Goal: Task Accomplishment & Management: Manage account settings

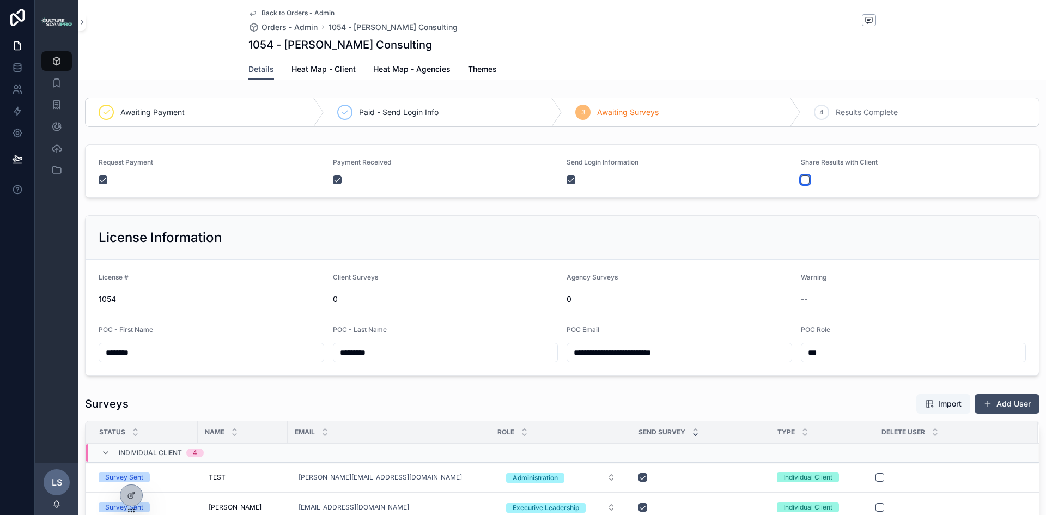
click at [801, 182] on button "scrollable content" at bounding box center [805, 179] width 9 height 9
click at [270, 10] on span "Back to Orders - Admin" at bounding box center [297, 13] width 73 height 9
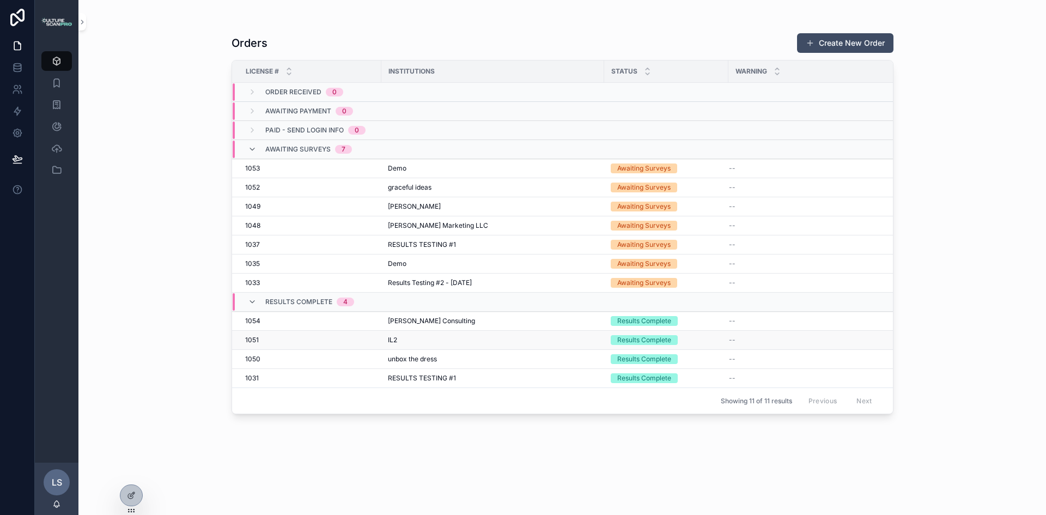
click at [726, 338] on td "Results Complete" at bounding box center [666, 340] width 124 height 19
click at [660, 343] on div "Results Complete" at bounding box center [644, 340] width 54 height 10
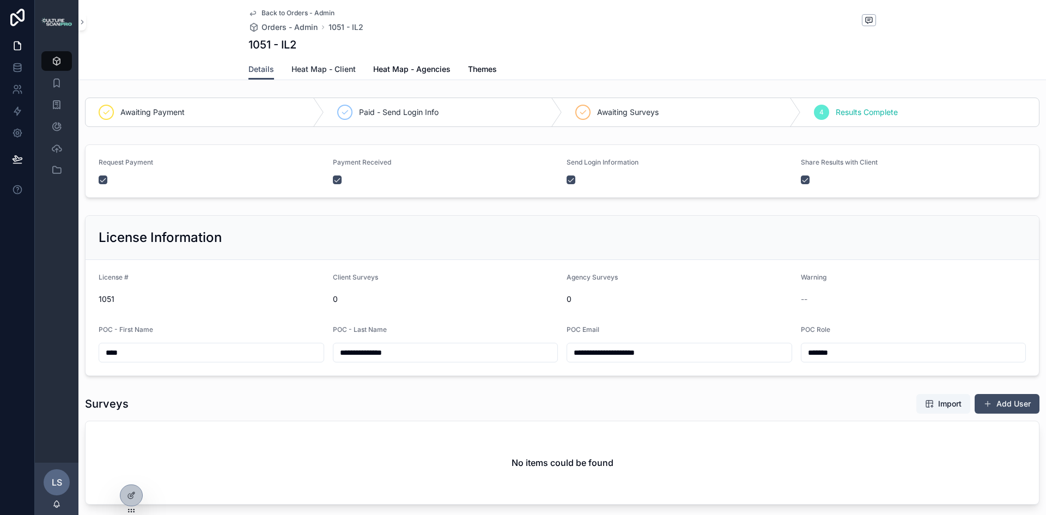
click at [319, 69] on span "Heat Map - Client" at bounding box center [323, 69] width 64 height 11
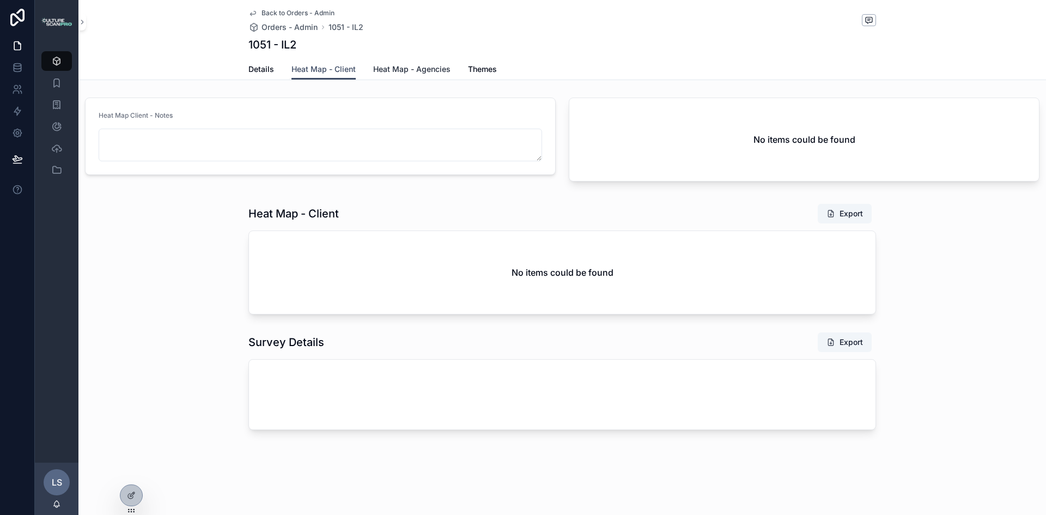
click at [392, 66] on span "Heat Map - Agencies" at bounding box center [411, 69] width 77 height 11
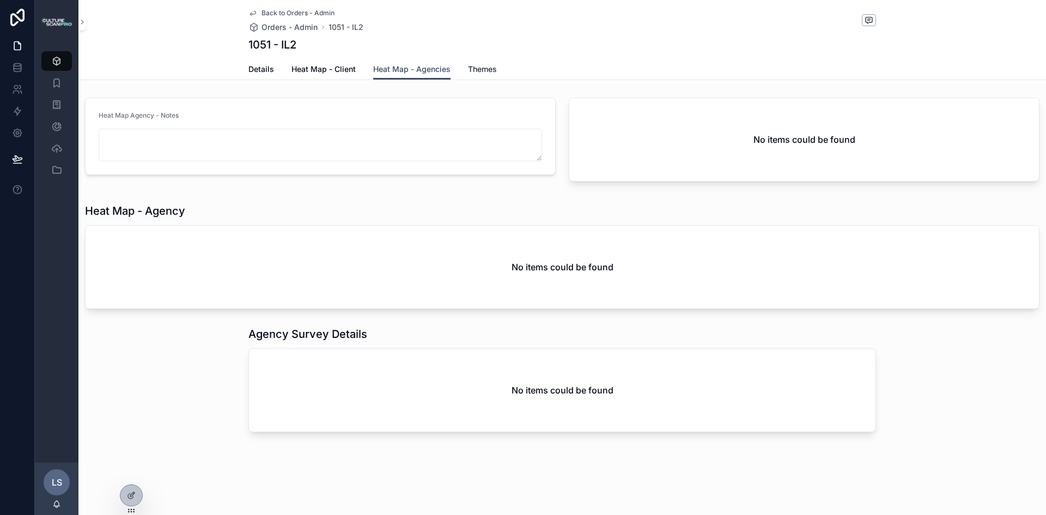
click at [482, 68] on span "Themes" at bounding box center [482, 69] width 29 height 11
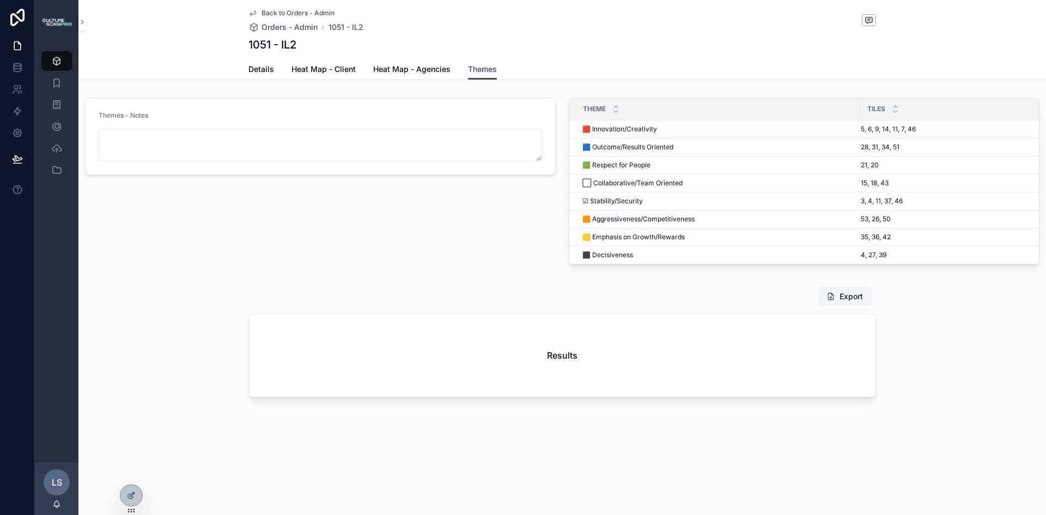
click at [846, 304] on button "Export" at bounding box center [844, 296] width 54 height 20
click at [149, 430] on div "Back to Orders - Admin Orders - Admin 1051 - IL2 1051 - IL2 Themes Details Heat…" at bounding box center [561, 235] width 967 height 471
click at [58, 57] on icon "scrollable content" at bounding box center [56, 61] width 11 height 11
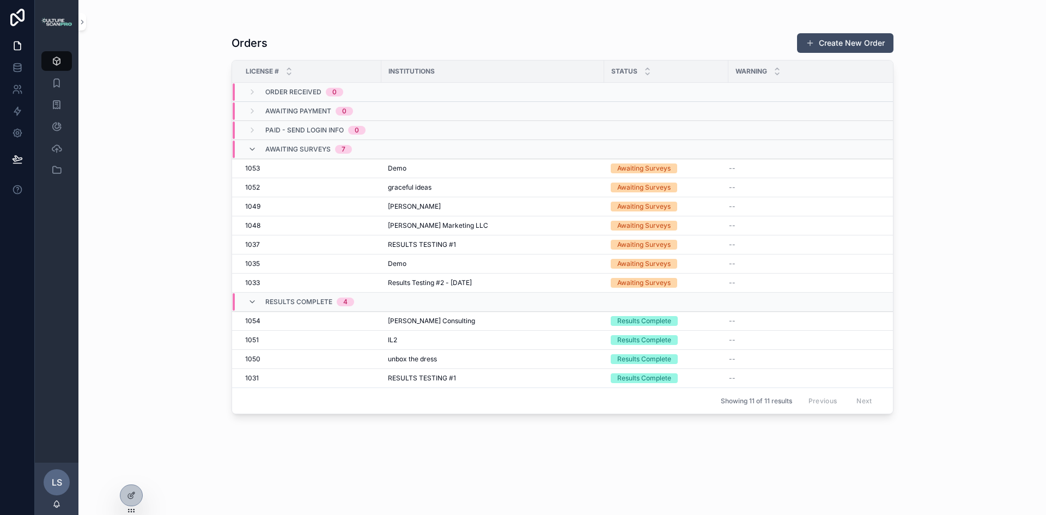
click at [295, 145] on span "Awaiting Surveys" at bounding box center [297, 149] width 65 height 9
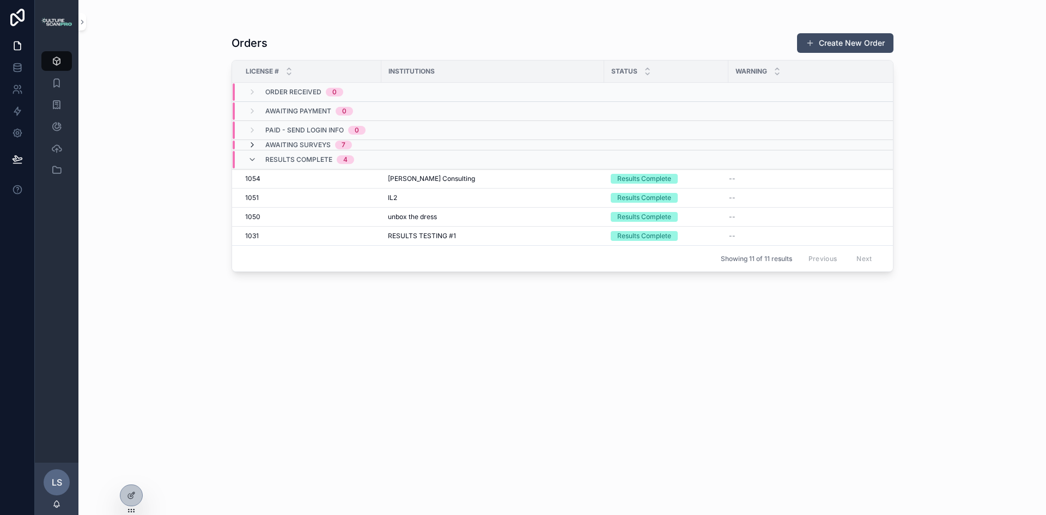
click at [251, 144] on icon "scrollable content" at bounding box center [252, 144] width 9 height 9
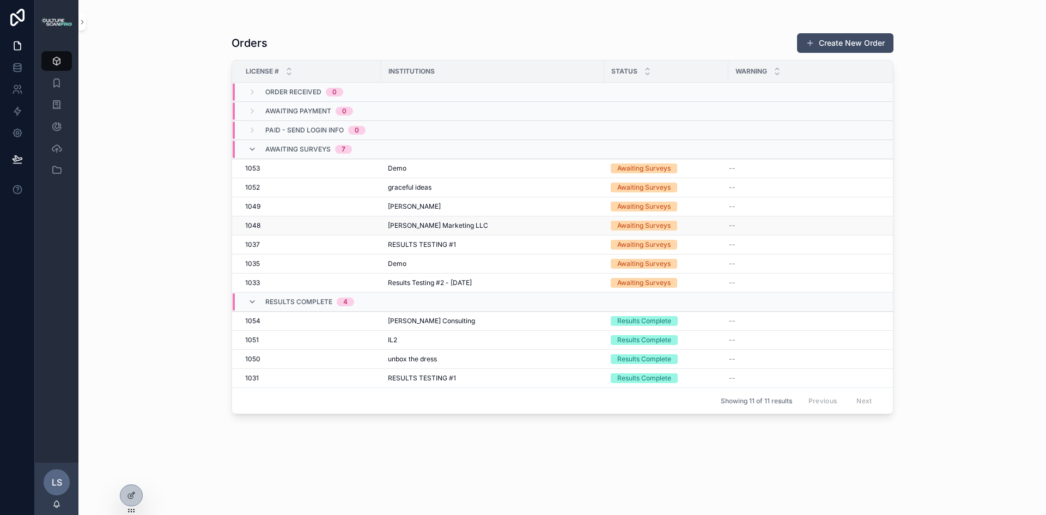
click at [733, 226] on span "--" at bounding box center [732, 225] width 7 height 9
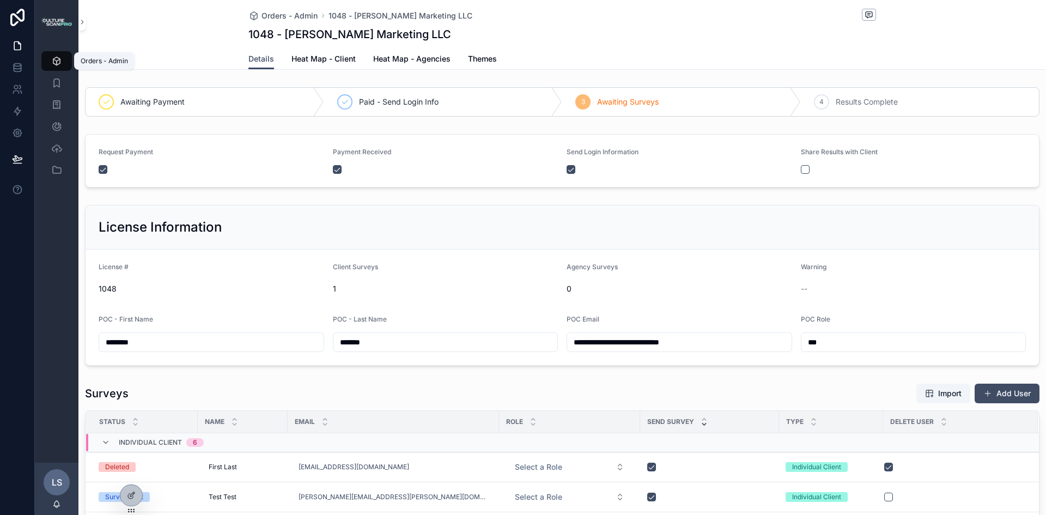
click at [52, 57] on icon "scrollable content" at bounding box center [56, 61] width 11 height 11
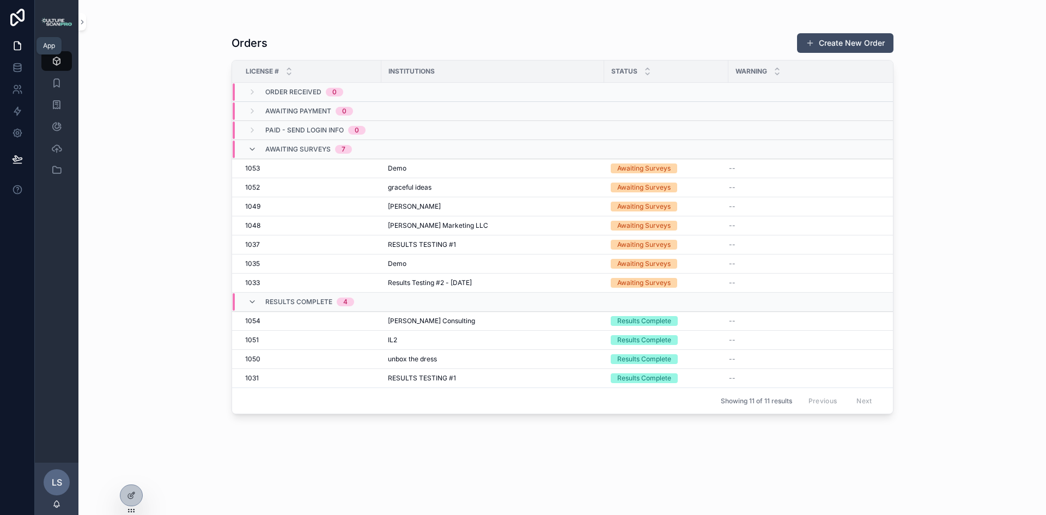
click at [16, 43] on icon at bounding box center [17, 45] width 11 height 11
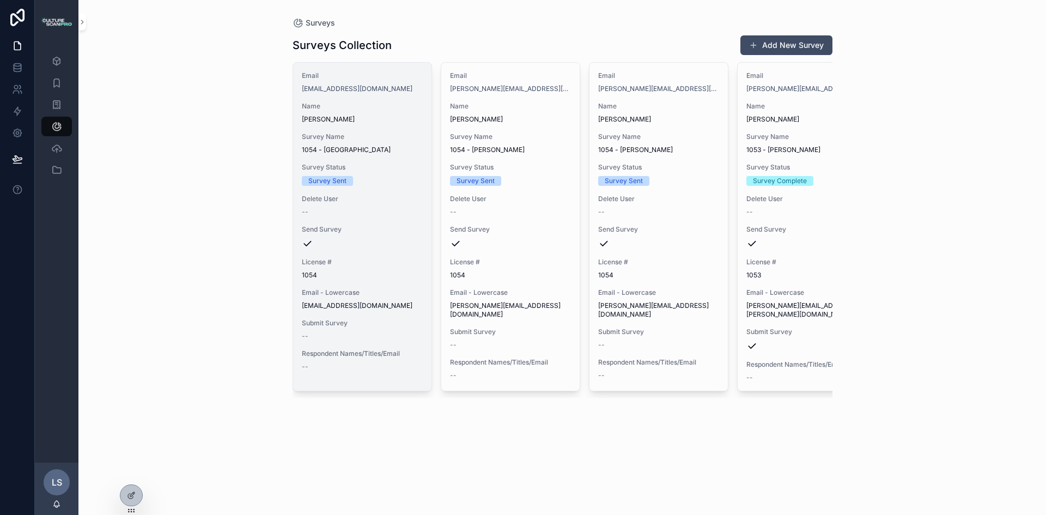
click at [338, 183] on div "Survey Sent" at bounding box center [327, 181] width 38 height 10
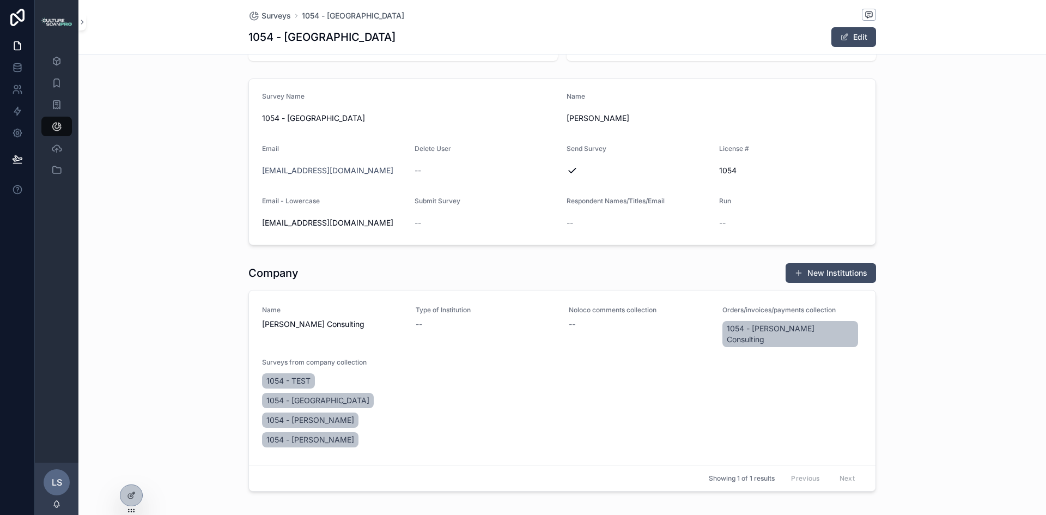
scroll to position [113, 0]
click at [357, 394] on span "1054 - Lorraine" at bounding box center [317, 399] width 103 height 11
click at [365, 394] on span "1054 - Lorraine" at bounding box center [317, 399] width 103 height 11
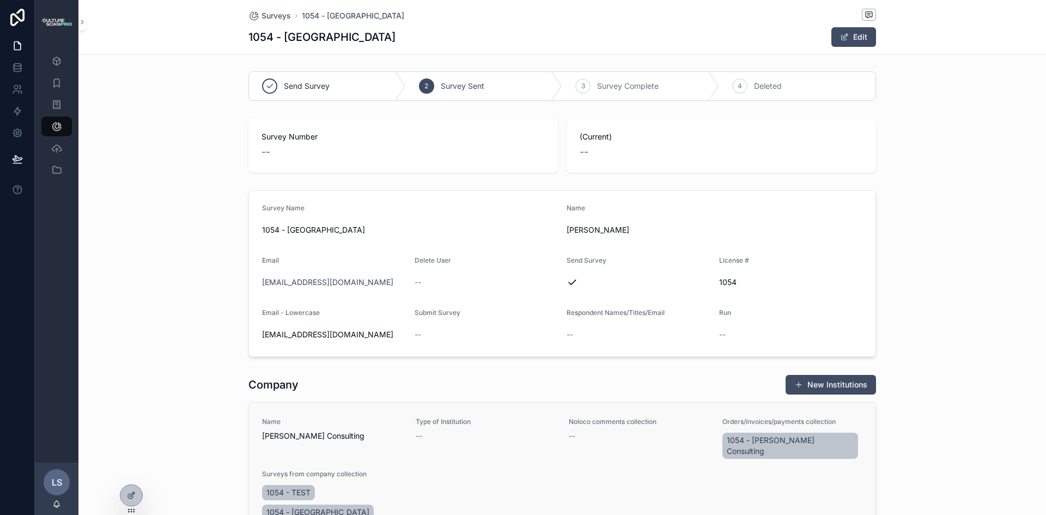
scroll to position [0, 0]
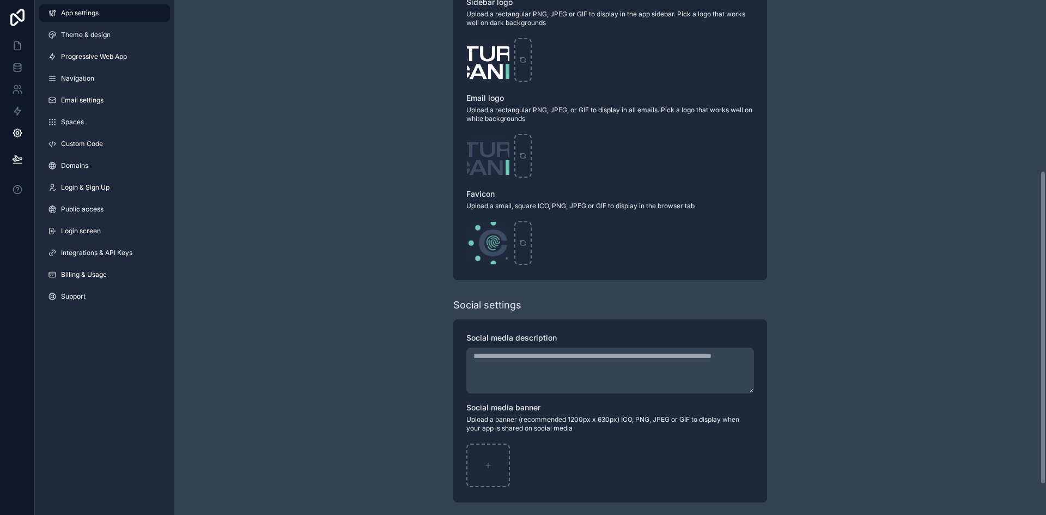
scroll to position [328, 0]
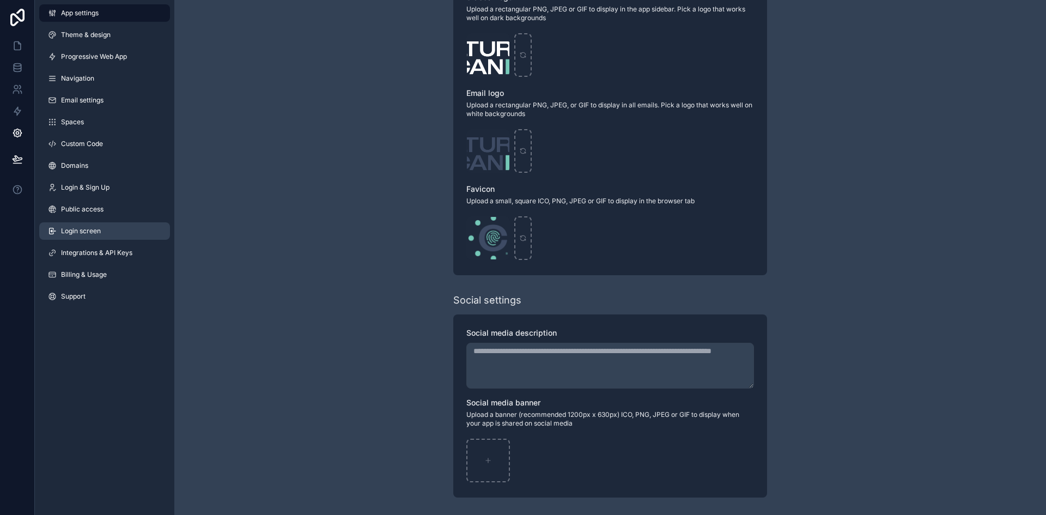
click at [87, 232] on span "Login screen" at bounding box center [81, 231] width 40 height 9
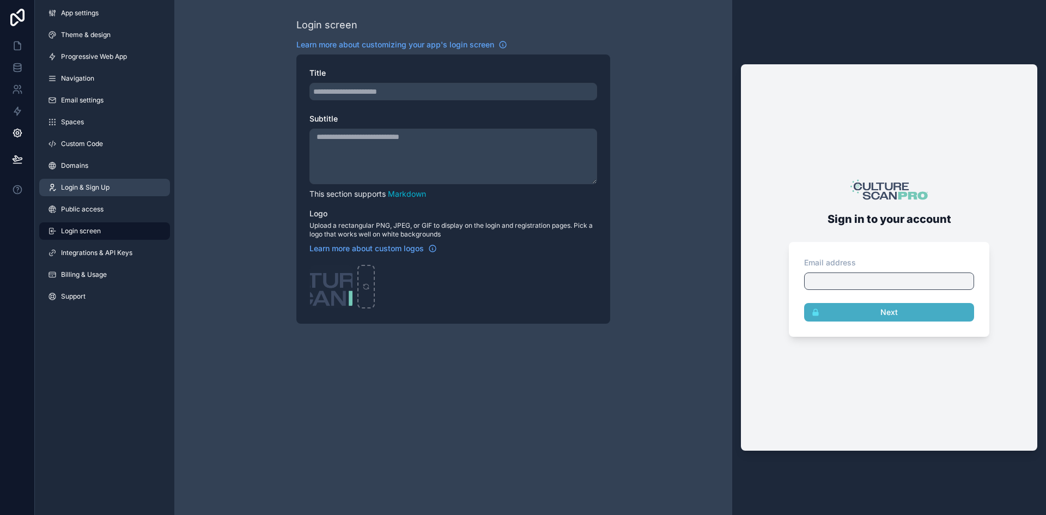
click at [84, 187] on span "Login & Sign Up" at bounding box center [85, 187] width 48 height 9
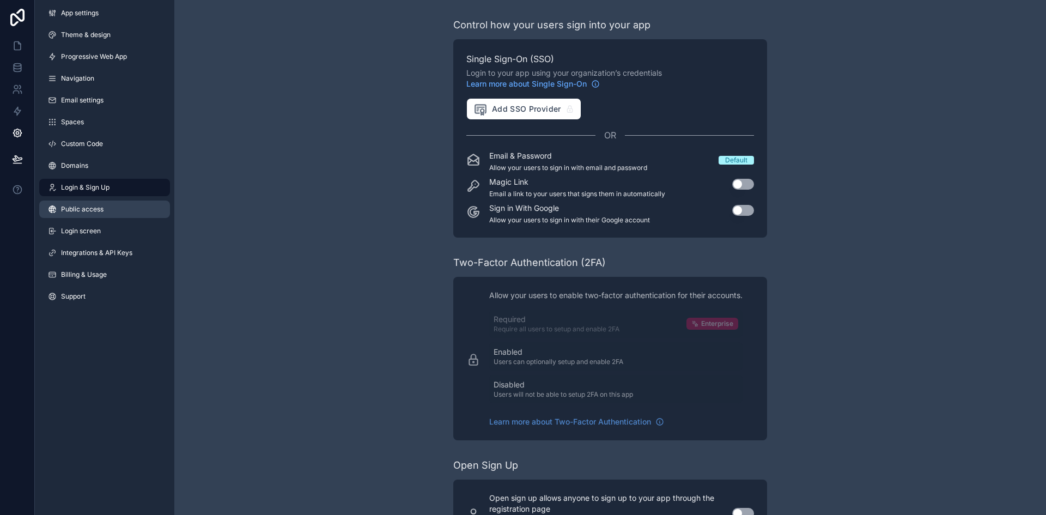
click at [78, 207] on span "Public access" at bounding box center [82, 209] width 42 height 9
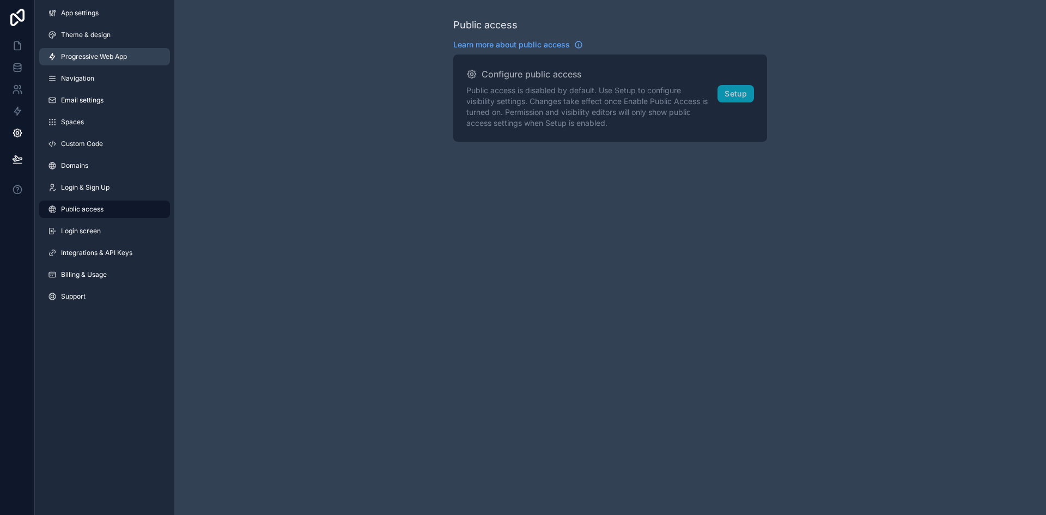
click at [113, 59] on span "Progressive Web App" at bounding box center [94, 56] width 66 height 9
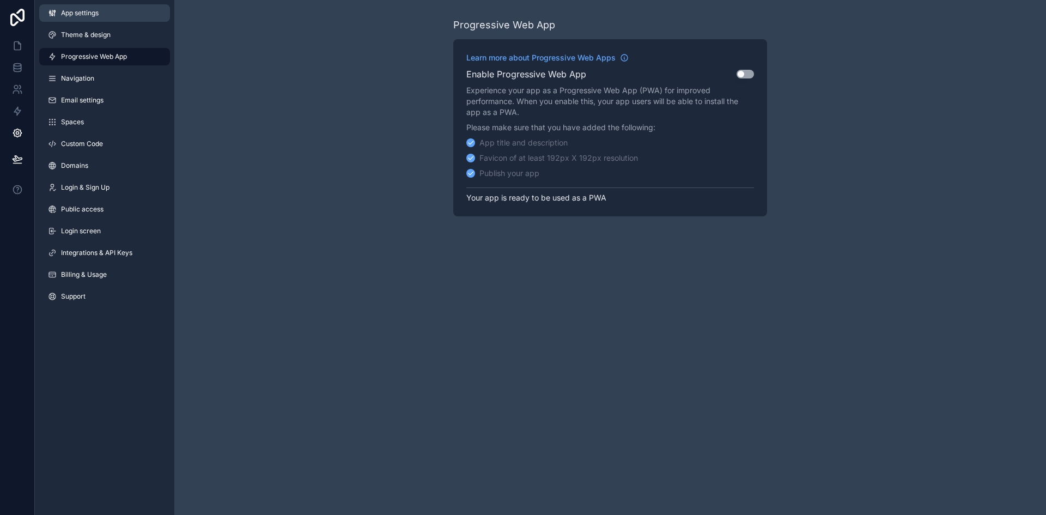
click at [65, 13] on span "App settings" at bounding box center [80, 13] width 38 height 9
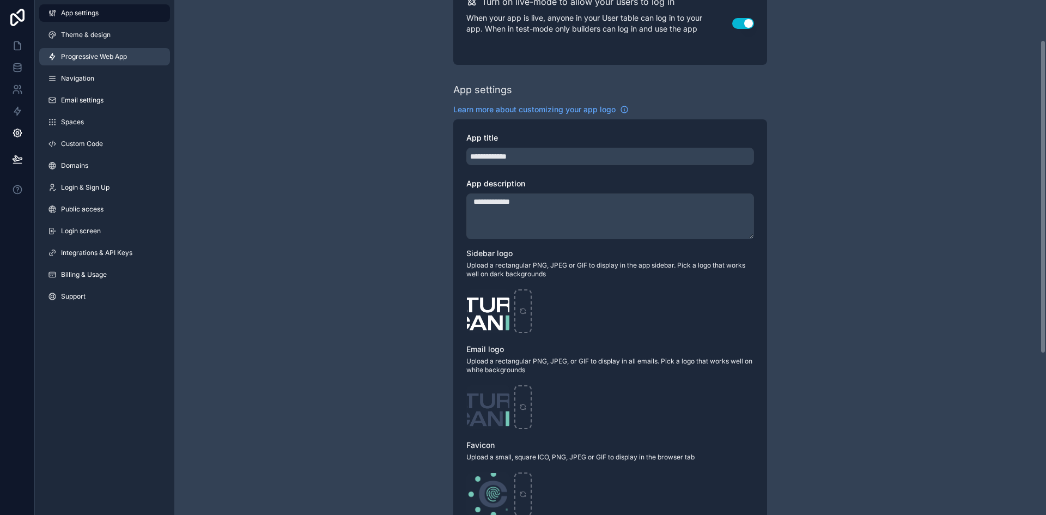
scroll to position [54, 0]
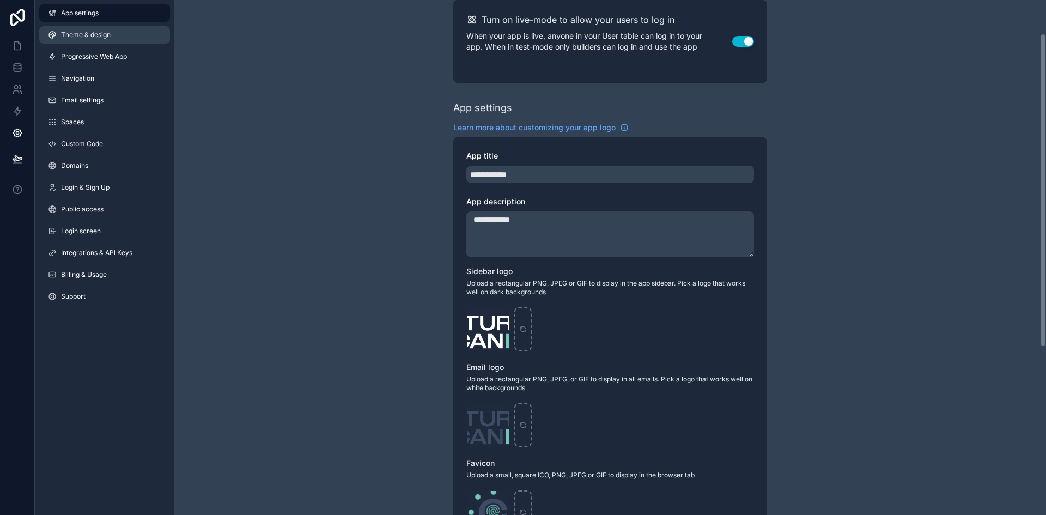
click at [72, 34] on span "Theme & design" at bounding box center [86, 34] width 50 height 9
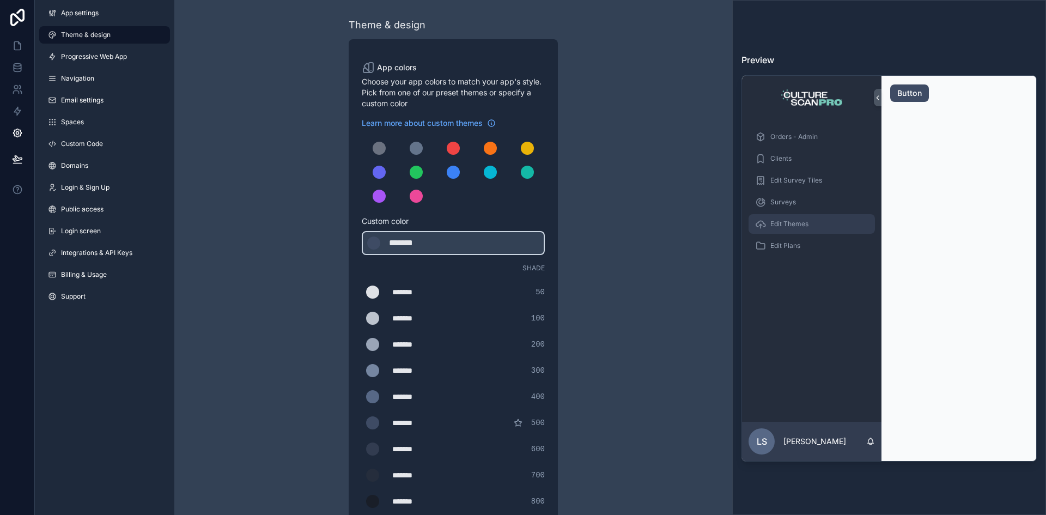
click at [818, 222] on div "Edit Themes" at bounding box center [811, 223] width 113 height 17
